Goal: Contribute content: Add original content to the website for others to see

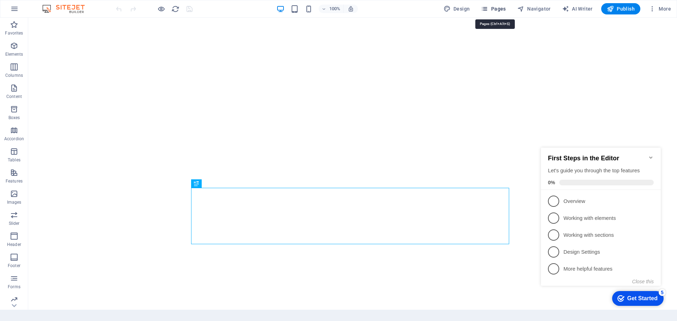
click at [502, 8] on span "Pages" at bounding box center [493, 8] width 25 height 7
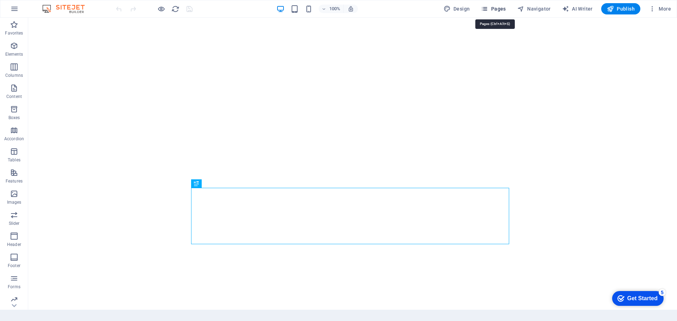
click at [502, 8] on span "Pages" at bounding box center [493, 8] width 25 height 7
click at [499, 8] on span "Pages" at bounding box center [493, 8] width 25 height 7
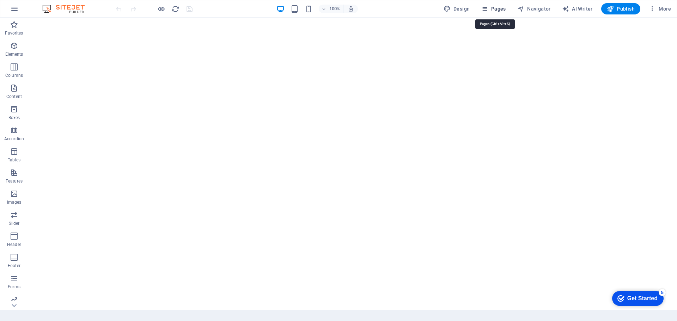
click at [487, 8] on icon "button" at bounding box center [484, 8] width 7 height 7
click at [545, 7] on span "Navigator" at bounding box center [533, 8] width 33 height 7
click at [494, 11] on span "Pages" at bounding box center [493, 8] width 25 height 7
drag, startPoint x: 494, startPoint y: 11, endPoint x: 486, endPoint y: 11, distance: 7.8
click at [486, 11] on icon "button" at bounding box center [484, 8] width 7 height 7
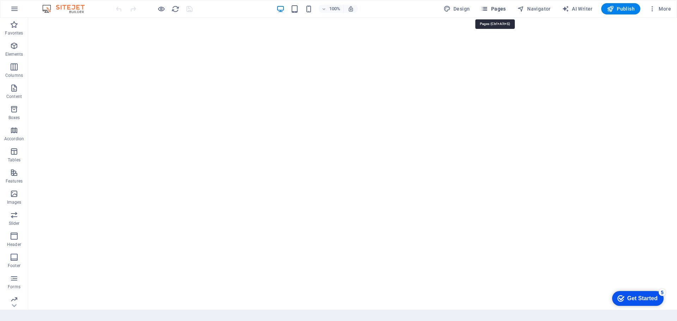
click at [497, 6] on span "Pages" at bounding box center [493, 8] width 25 height 7
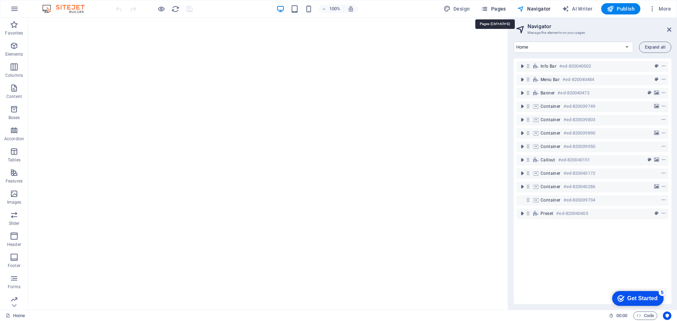
click at [500, 10] on span "Pages" at bounding box center [493, 8] width 25 height 7
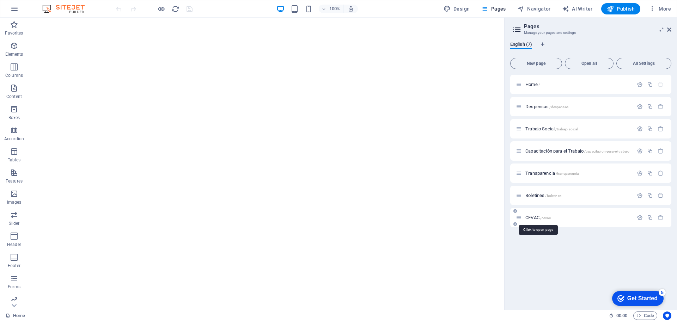
click at [545, 217] on span "/cevac" at bounding box center [545, 218] width 11 height 4
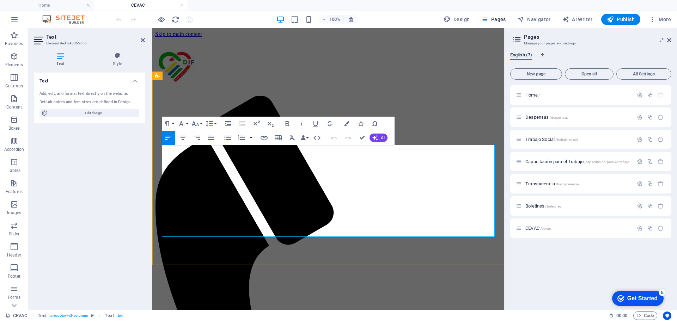
drag, startPoint x: 282, startPoint y: 172, endPoint x: 153, endPoint y: 169, distance: 128.7
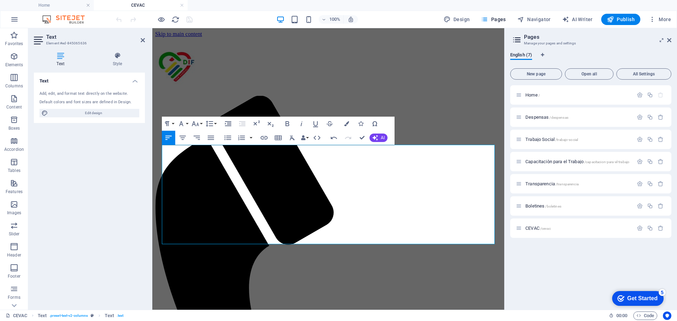
drag, startPoint x: 238, startPoint y: 188, endPoint x: 303, endPoint y: 215, distance: 70.0
click at [262, 140] on icon "button" at bounding box center [264, 138] width 8 height 8
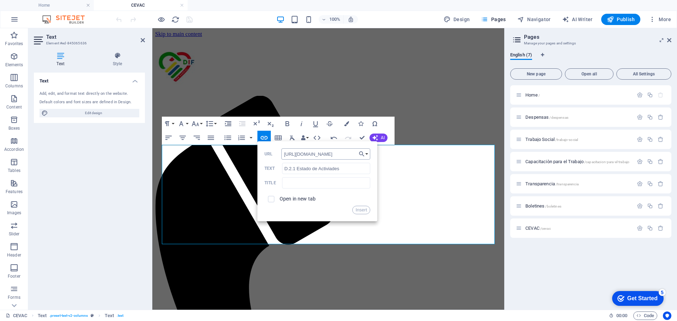
scroll to position [0, 98]
type input "[URL][DOMAIN_NAME]"
click at [330, 167] on input "D.2.1 Estado de Activiades" at bounding box center [326, 168] width 88 height 11
type input "D.2.1 Estado de Actividades"
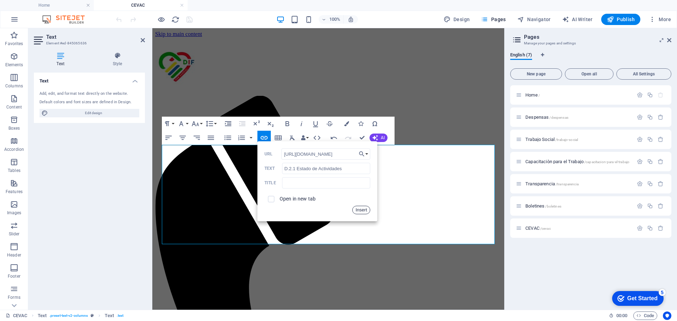
click at [363, 211] on button "Insert" at bounding box center [361, 210] width 18 height 8
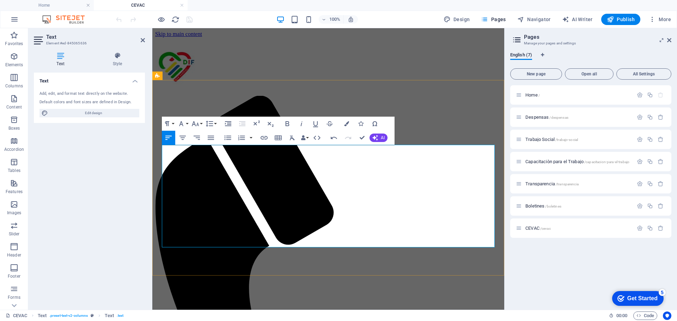
scroll to position [3, 1]
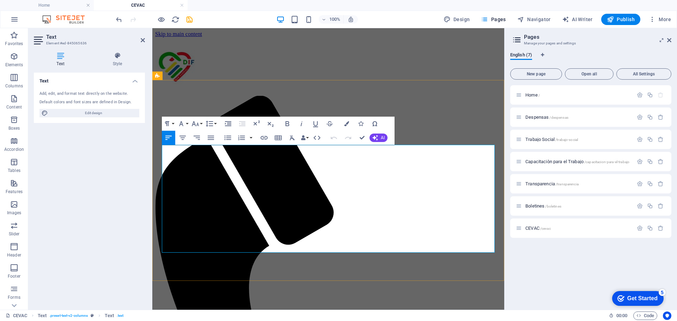
drag, startPoint x: 263, startPoint y: 204, endPoint x: 153, endPoint y: 204, distance: 109.3
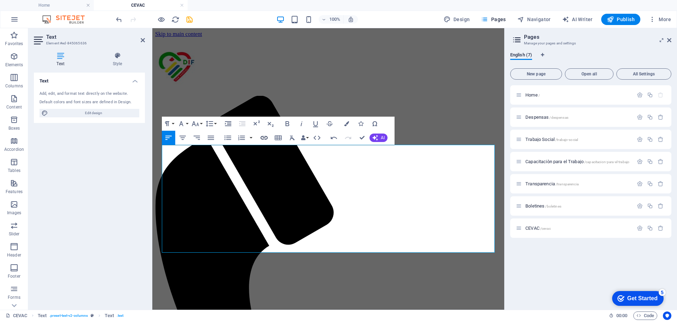
click at [261, 142] on icon "button" at bounding box center [264, 138] width 8 height 8
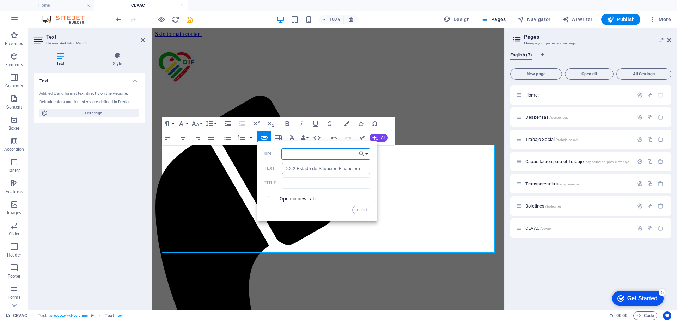
paste input "[URL][DOMAIN_NAME]"
type input "[URL][DOMAIN_NAME]"
click at [299, 196] on label "Open in new tab" at bounding box center [298, 199] width 36 height 6
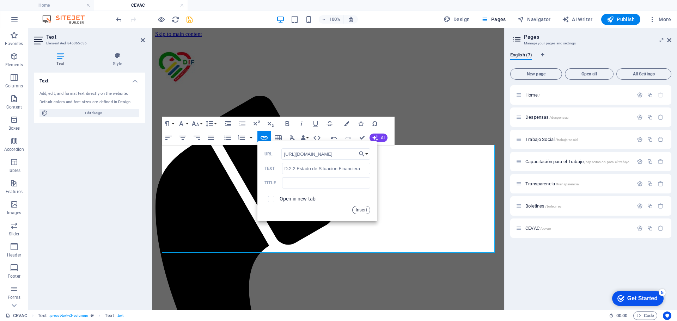
click at [360, 209] on button "Insert" at bounding box center [361, 210] width 18 height 8
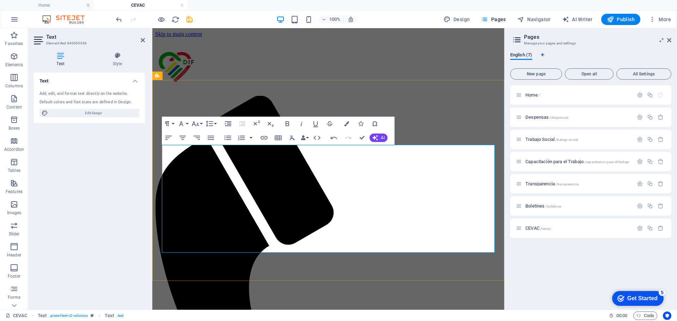
click at [212, 174] on icon "button" at bounding box center [211, 171] width 8 height 8
drag, startPoint x: 239, startPoint y: 183, endPoint x: 164, endPoint y: 185, distance: 75.1
type input "D.2.1 Estado de Actividades"
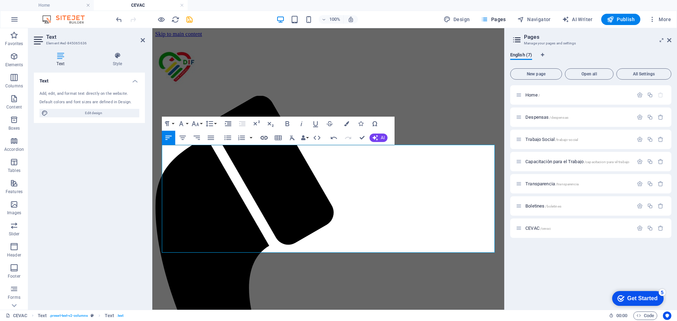
click at [259, 140] on button "Insert Link" at bounding box center [263, 138] width 13 height 14
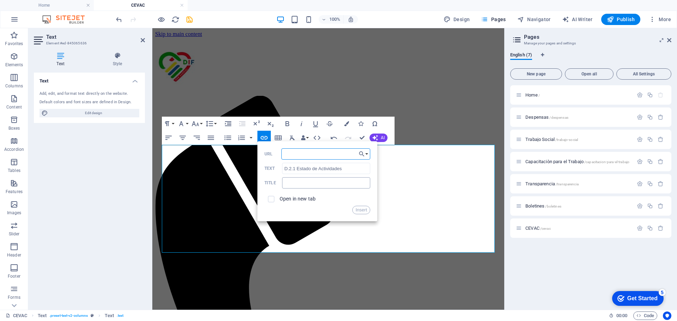
paste input "[URL][DOMAIN_NAME]"
type input "[URL][DOMAIN_NAME]"
click at [308, 198] on label "Open in new tab" at bounding box center [298, 199] width 36 height 6
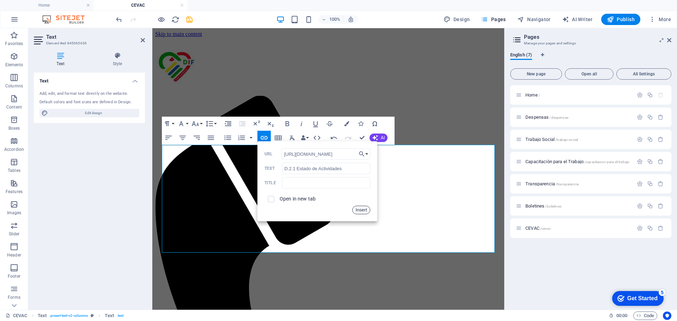
click at [359, 208] on button "Insert" at bounding box center [361, 210] width 18 height 8
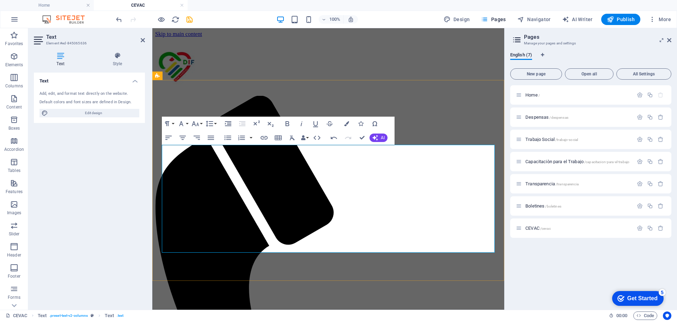
drag, startPoint x: 213, startPoint y: 203, endPoint x: 228, endPoint y: 210, distance: 17.2
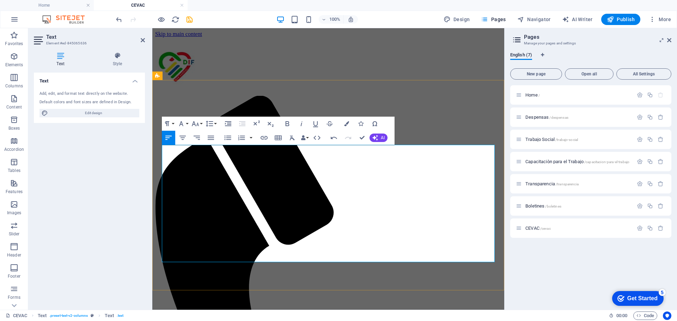
scroll to position [0, 2]
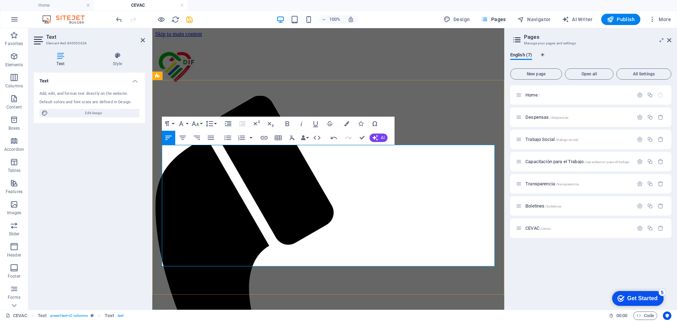
drag, startPoint x: 211, startPoint y: 239, endPoint x: 206, endPoint y: 240, distance: 5.0
drag, startPoint x: 263, startPoint y: 238, endPoint x: 160, endPoint y: 244, distance: 102.8
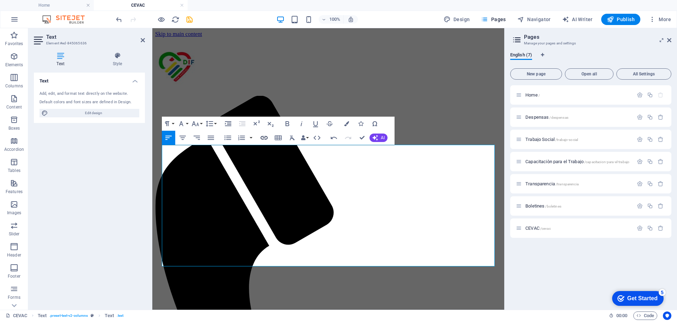
type input "D.3.1 Estado analitico de ingresos"
click at [266, 139] on icon "button" at bounding box center [264, 138] width 7 height 4
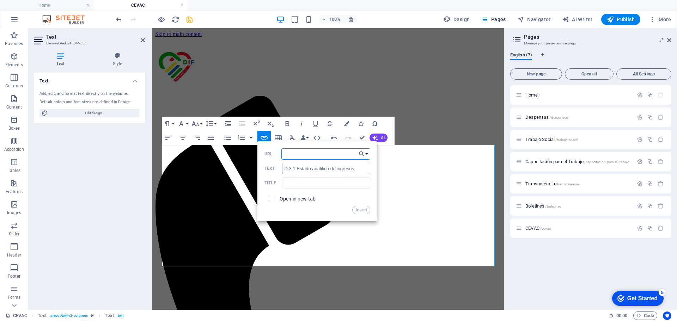
paste input "[URL][DOMAIN_NAME]"
type input "[URL][DOMAIN_NAME]"
click at [299, 201] on label "Open in new tab" at bounding box center [298, 199] width 36 height 6
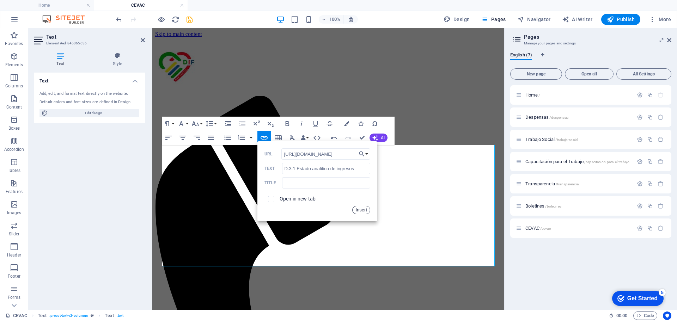
click at [356, 211] on button "Insert" at bounding box center [361, 210] width 18 height 8
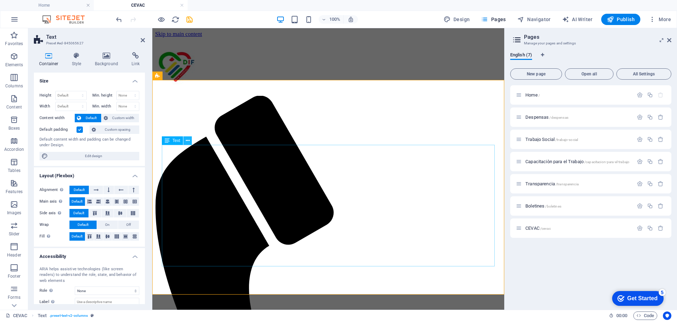
click at [189, 143] on icon at bounding box center [188, 140] width 4 height 7
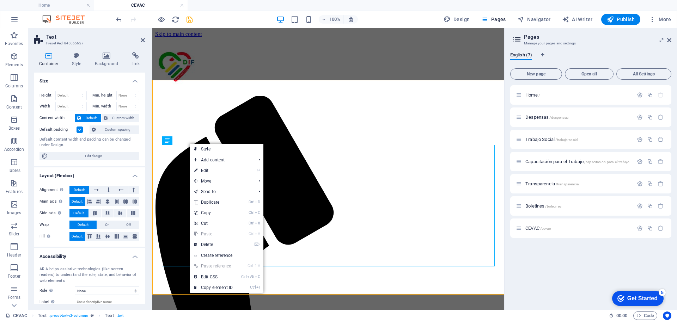
click at [49, 62] on h4 "Container" at bounding box center [50, 59] width 33 height 15
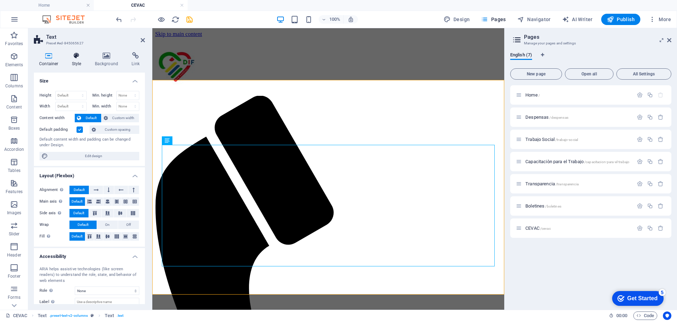
click at [75, 60] on h4 "Style" at bounding box center [78, 59] width 23 height 15
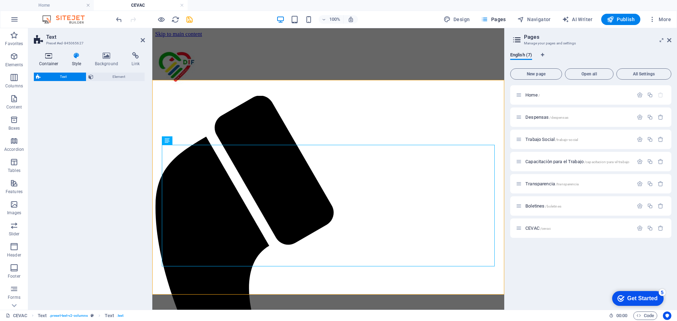
click at [35, 54] on icon at bounding box center [49, 55] width 30 height 7
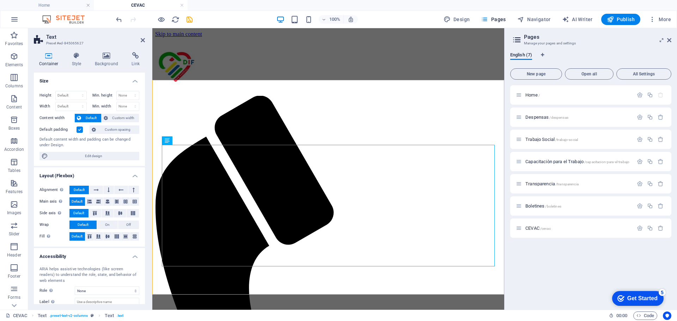
click at [50, 58] on icon at bounding box center [49, 55] width 30 height 7
click at [189, 19] on icon "save" at bounding box center [189, 20] width 8 height 8
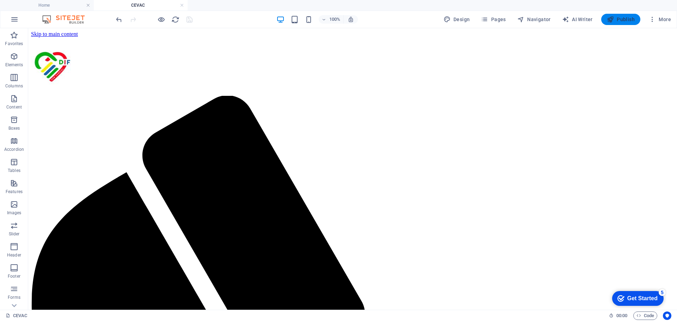
click at [618, 20] on span "Publish" at bounding box center [621, 19] width 28 height 7
